Goal: Information Seeking & Learning: Check status

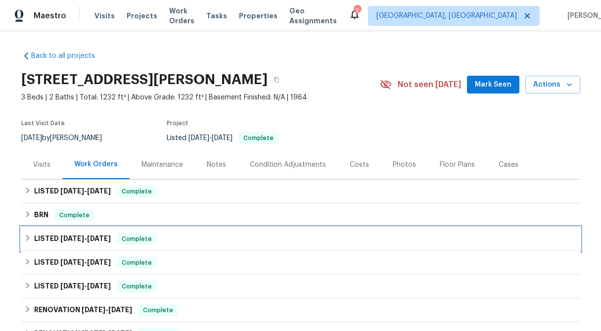
click at [29, 239] on icon at bounding box center [27, 237] width 7 height 7
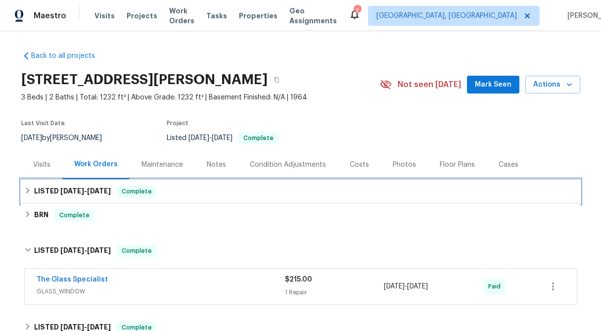
click at [25, 183] on div "LISTED 6/10/25 - 6/13/25 Complete" at bounding box center [300, 191] width 559 height 24
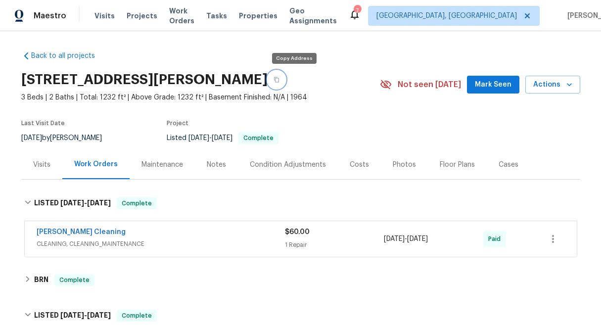
click at [285, 78] on button "button" at bounding box center [276, 80] width 18 height 18
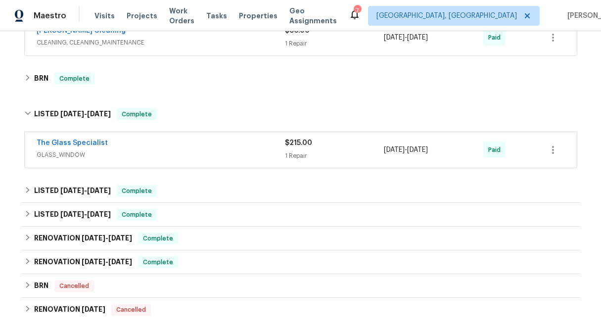
scroll to position [343, 0]
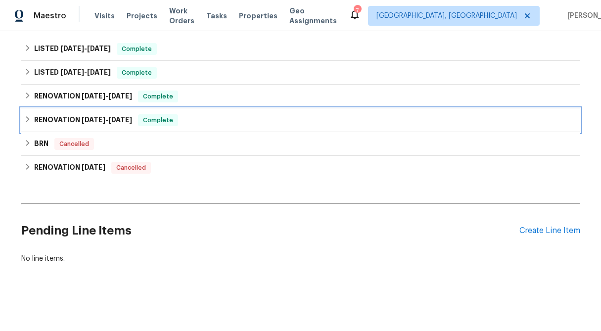
click at [24, 119] on icon at bounding box center [27, 119] width 7 height 7
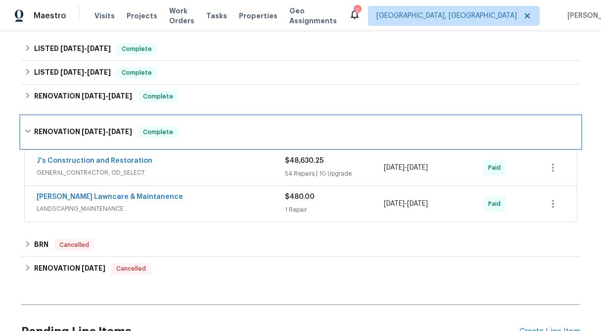
scroll to position [444, 0]
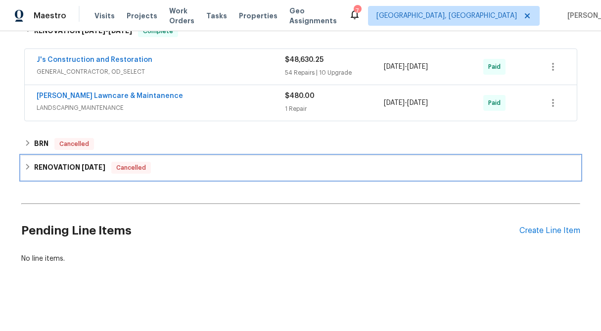
click at [25, 165] on icon at bounding box center [27, 166] width 7 height 7
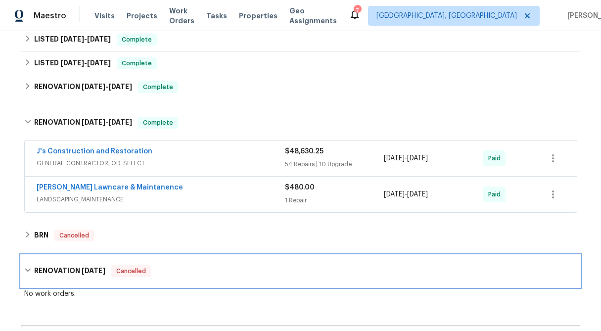
scroll to position [350, 0]
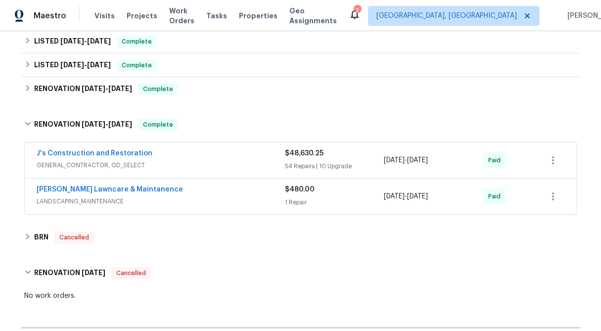
click at [304, 159] on div "$48,630.25 54 Repairs | 10 Upgrade" at bounding box center [334, 160] width 99 height 24
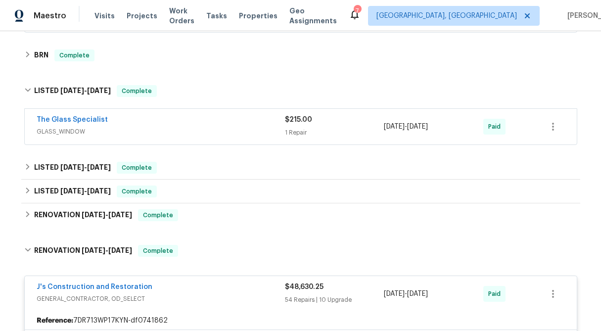
scroll to position [241, 0]
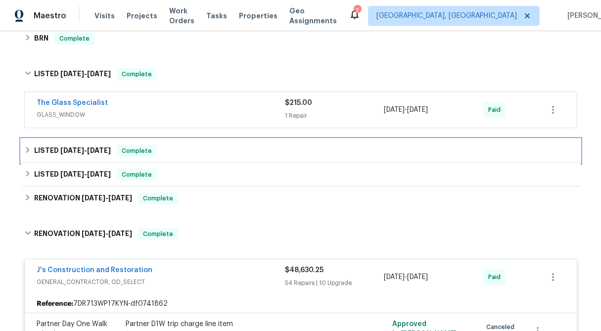
click at [30, 146] on div "LISTED 3/25/25 - 3/28/25 Complete" at bounding box center [300, 151] width 553 height 12
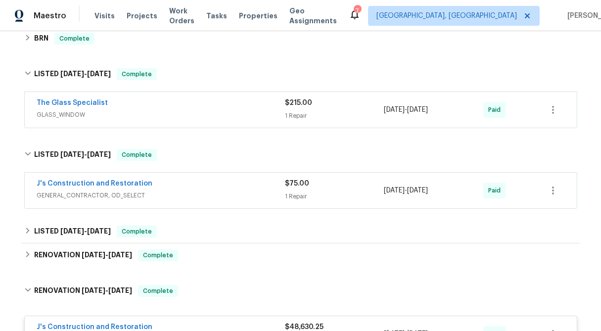
click at [316, 191] on div "1 Repair" at bounding box center [334, 196] width 99 height 10
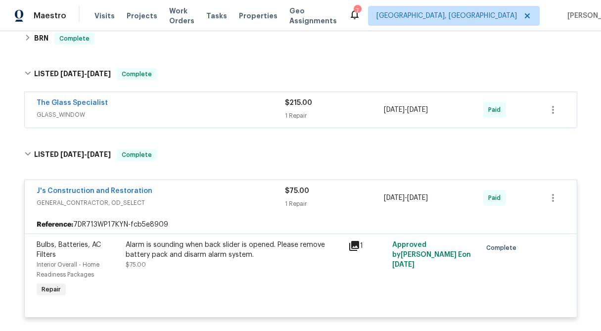
click at [316, 191] on div "$75.00" at bounding box center [334, 191] width 99 height 10
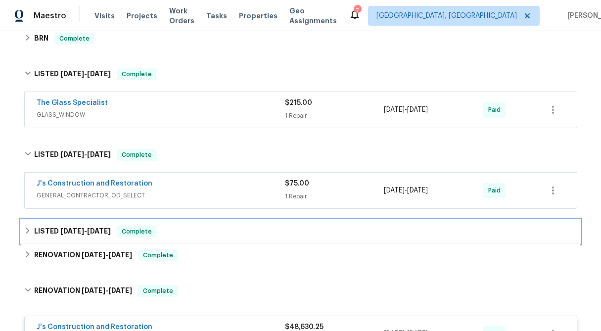
click at [23, 233] on div "LISTED 2/14/25 - 2/15/25 Complete" at bounding box center [300, 231] width 559 height 24
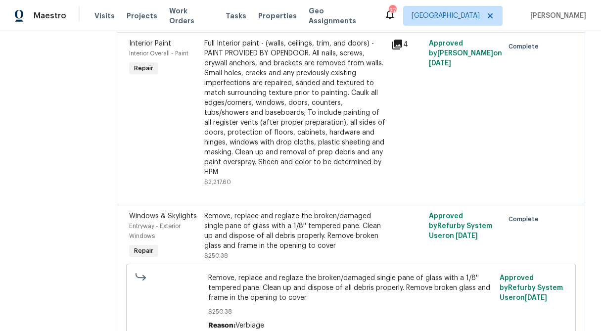
scroll to position [3742, 0]
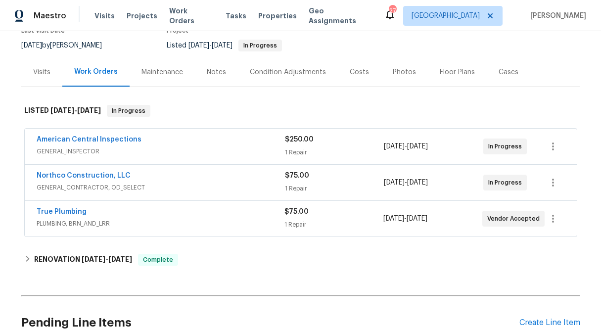
scroll to position [94, 0]
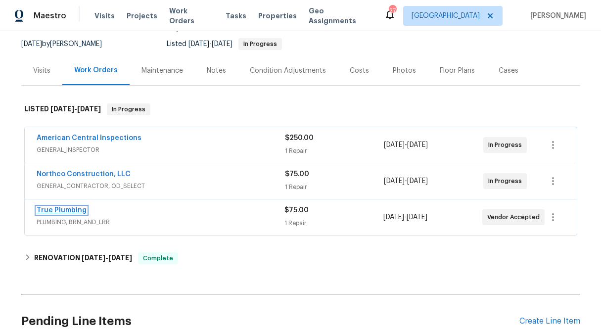
click at [67, 211] on link "True Plumbing" at bounding box center [62, 210] width 50 height 7
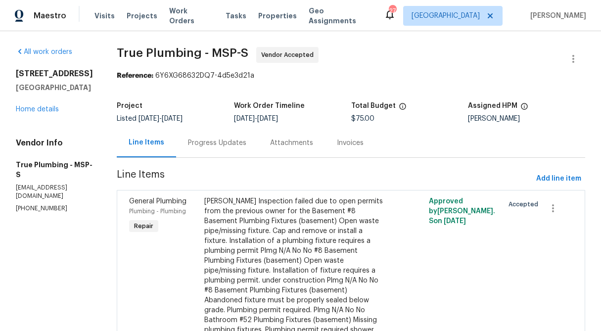
click at [242, 149] on div "Progress Updates" at bounding box center [217, 142] width 82 height 29
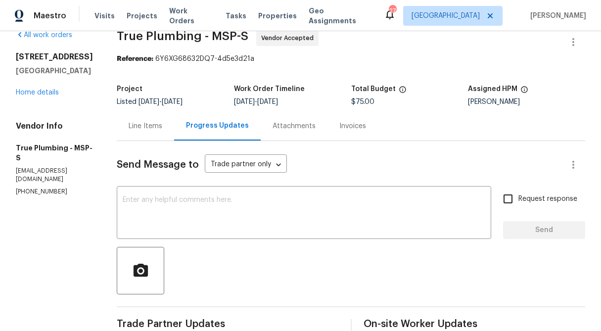
scroll to position [14, 0]
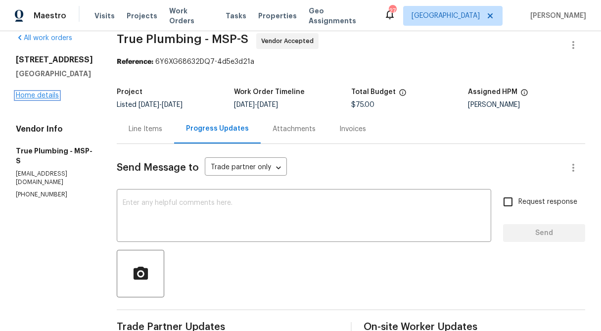
click at [33, 96] on link "Home details" at bounding box center [37, 95] width 43 height 7
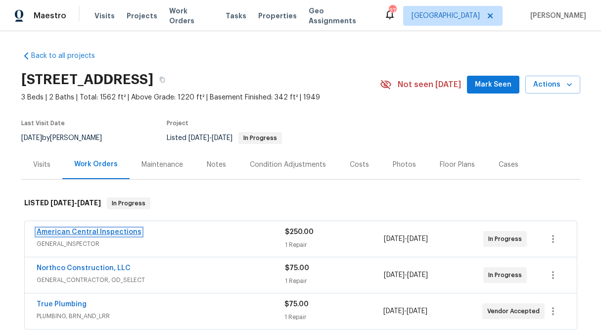
click at [95, 232] on link "American Central Inspections" at bounding box center [89, 231] width 105 height 7
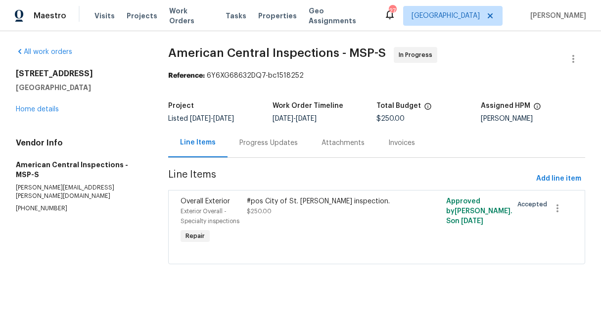
click at [277, 146] on div "Progress Updates" at bounding box center [268, 143] width 58 height 10
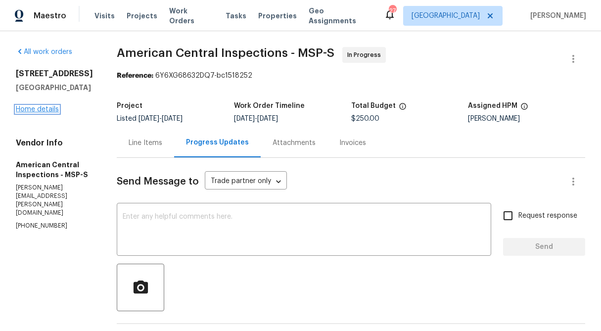
click at [43, 113] on link "Home details" at bounding box center [37, 109] width 43 height 7
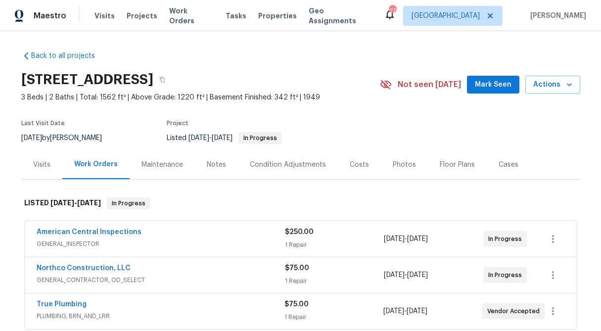
scroll to position [78, 0]
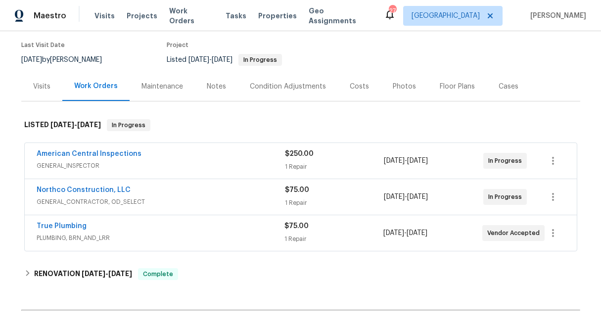
click at [94, 185] on span "Northco Construction, LLC" at bounding box center [84, 190] width 94 height 10
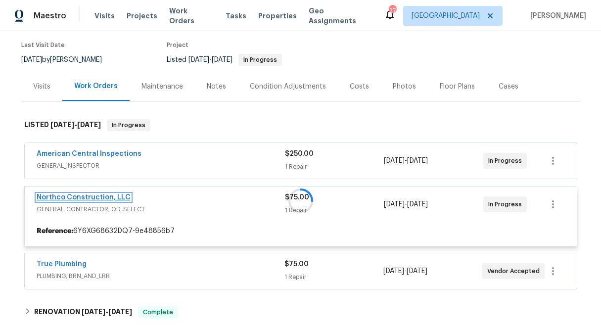
click at [98, 195] on link "Northco Construction, LLC" at bounding box center [84, 197] width 94 height 7
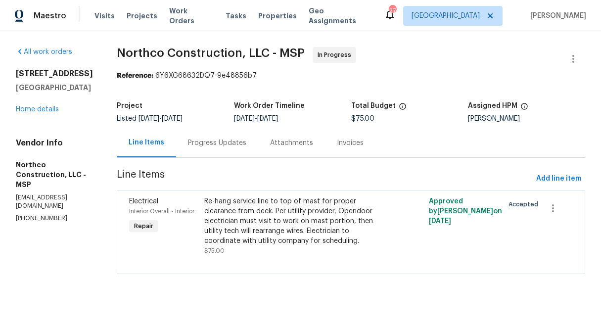
click at [204, 143] on div "Progress Updates" at bounding box center [217, 143] width 58 height 10
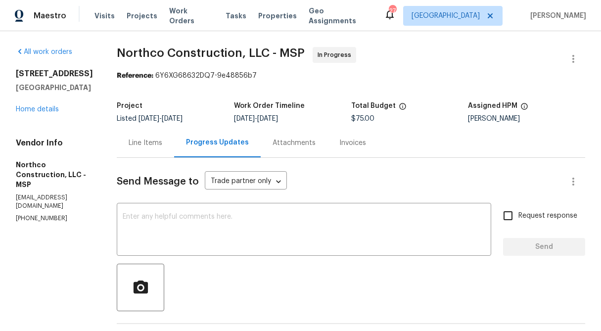
click at [147, 150] on div "Line Items" at bounding box center [145, 142] width 57 height 29
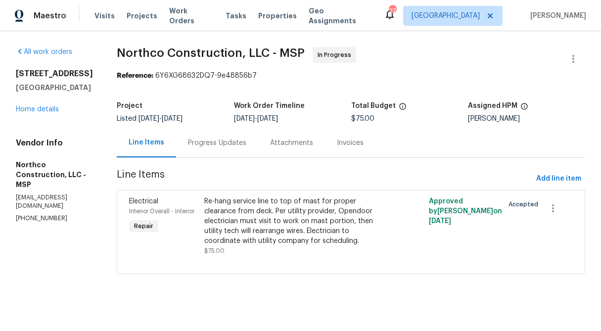
click at [198, 145] on div "Progress Updates" at bounding box center [217, 143] width 58 height 10
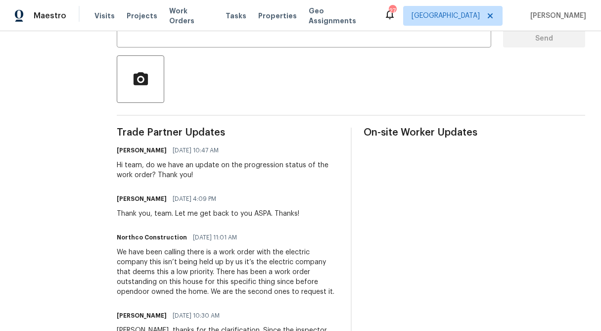
scroll to position [207, 0]
